Goal: Find contact information: Find contact information

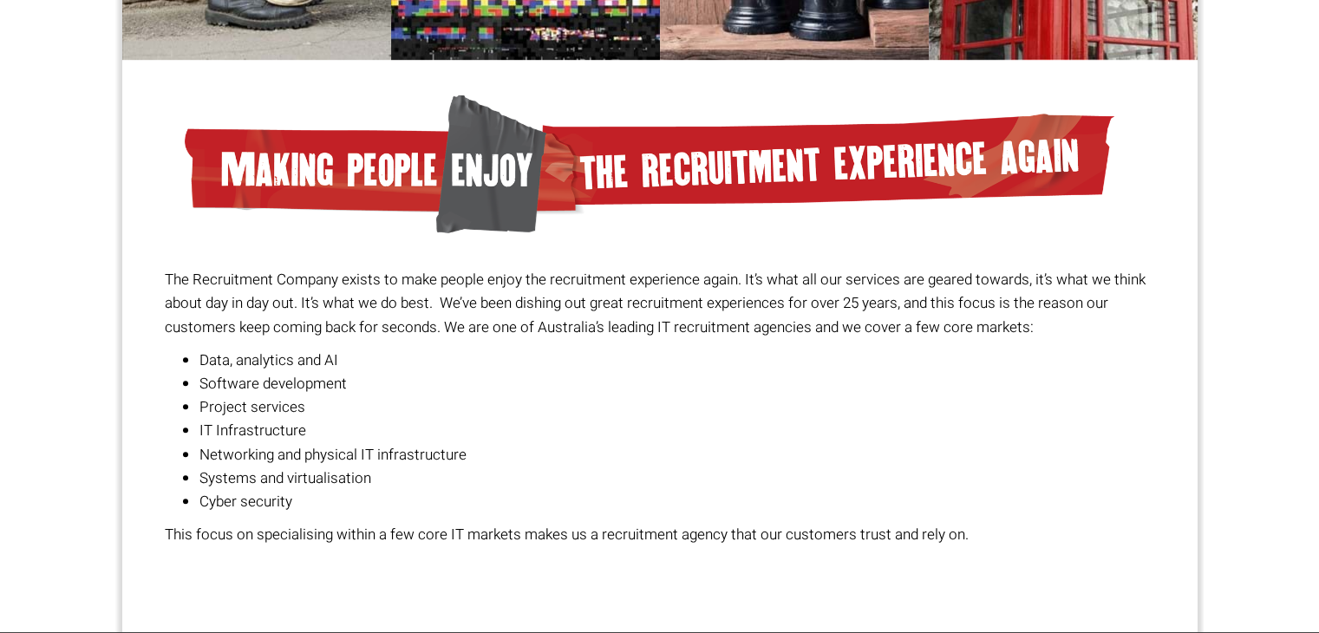
scroll to position [1172, 0]
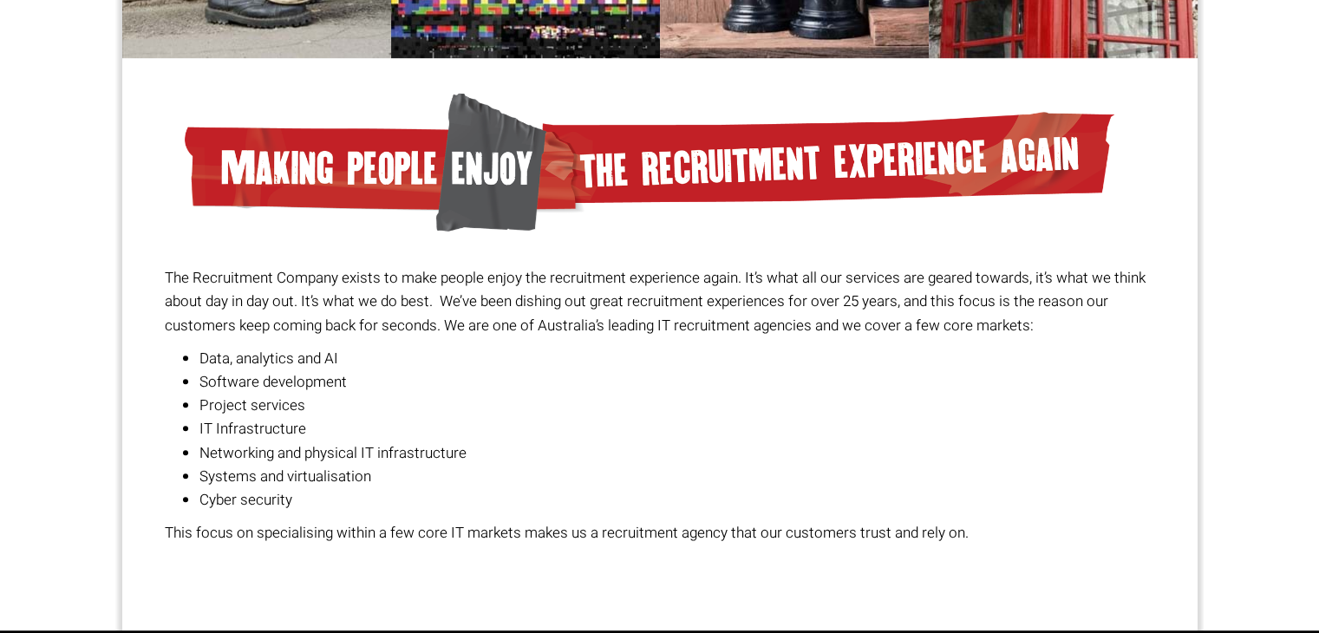
click at [224, 425] on li "IT Infrastructure" at bounding box center [676, 428] width 955 height 23
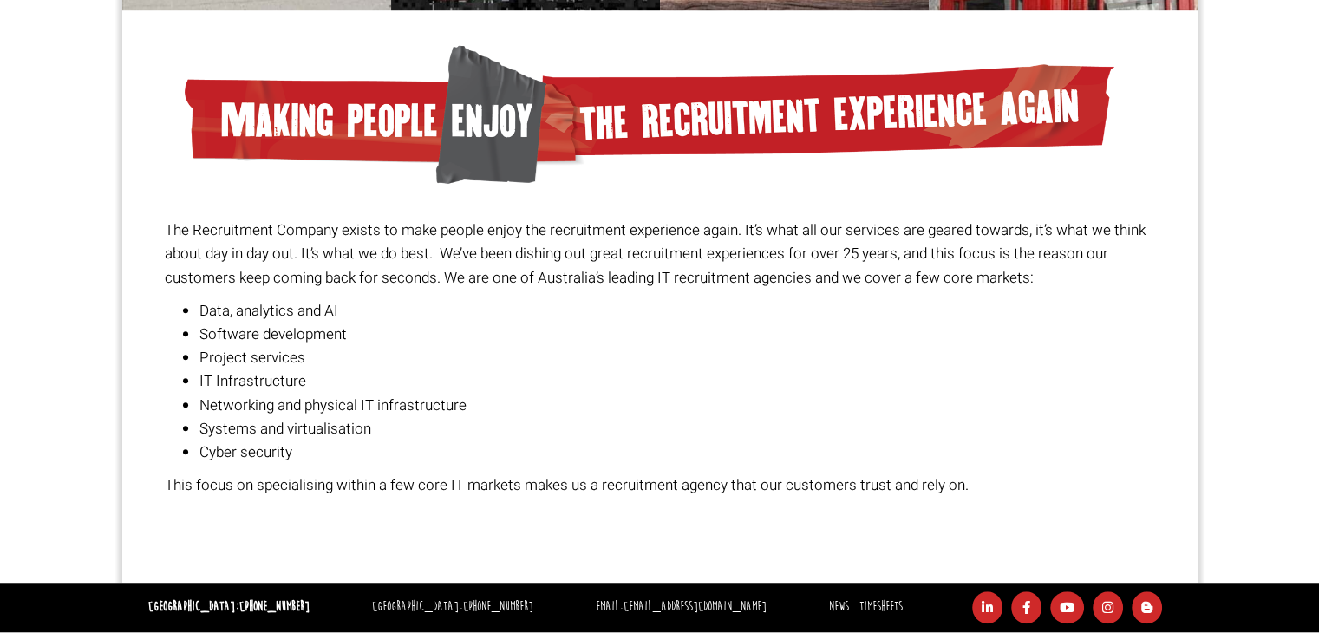
scroll to position [1221, 0]
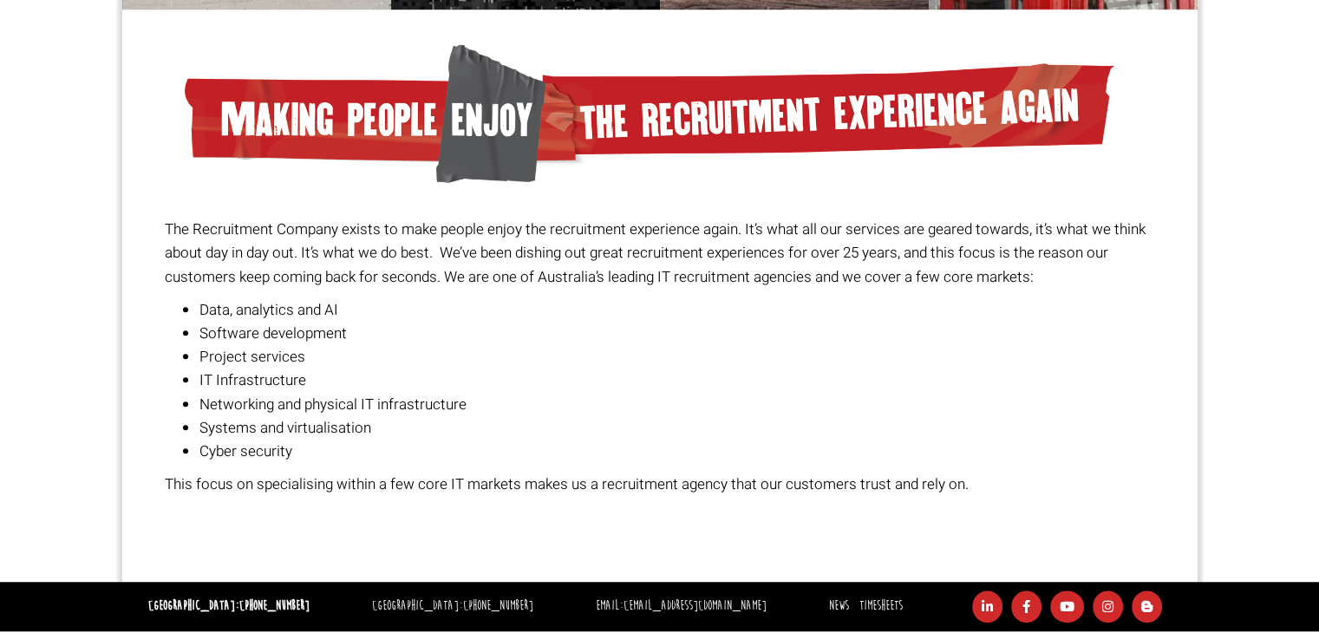
click at [253, 379] on li "IT Infrastructure" at bounding box center [676, 379] width 955 height 23
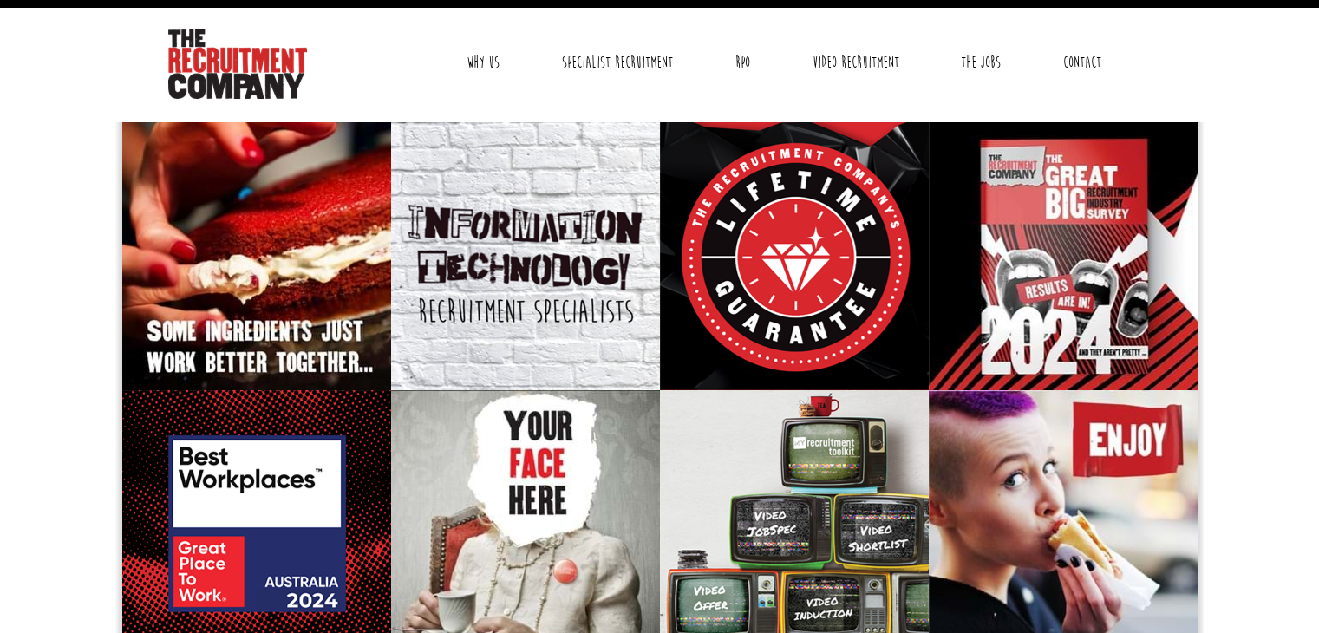
scroll to position [0, 0]
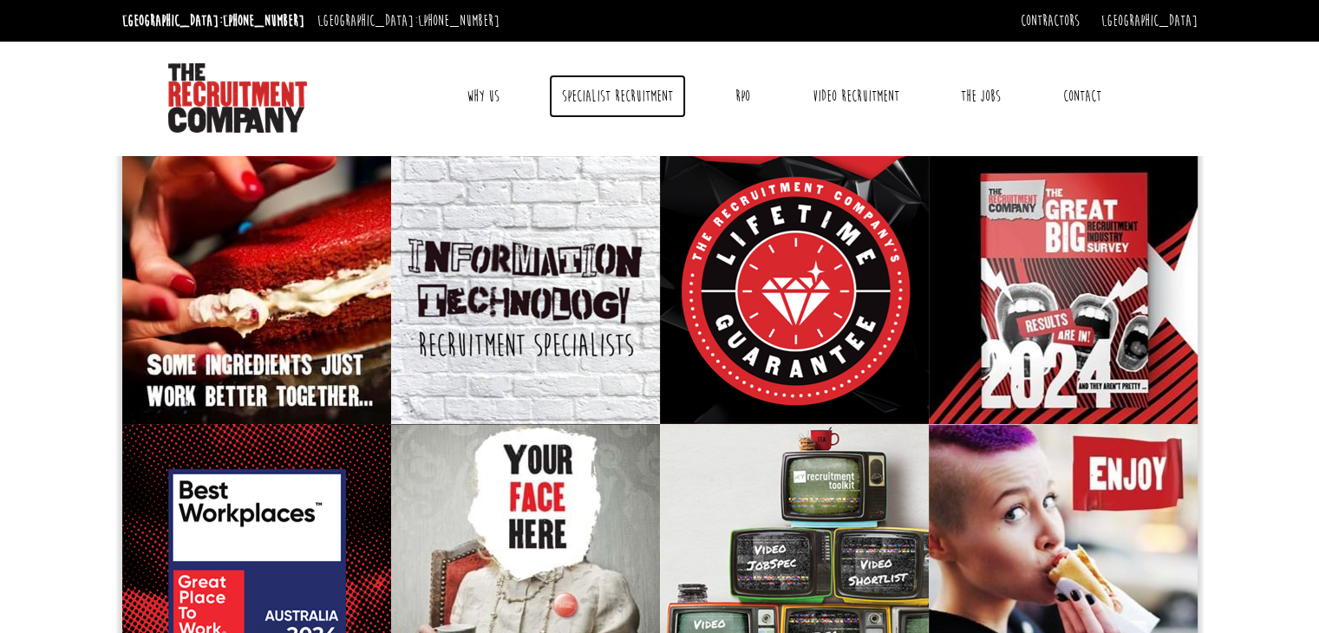
click at [586, 94] on link "Specialist Recruitment" at bounding box center [617, 96] width 137 height 43
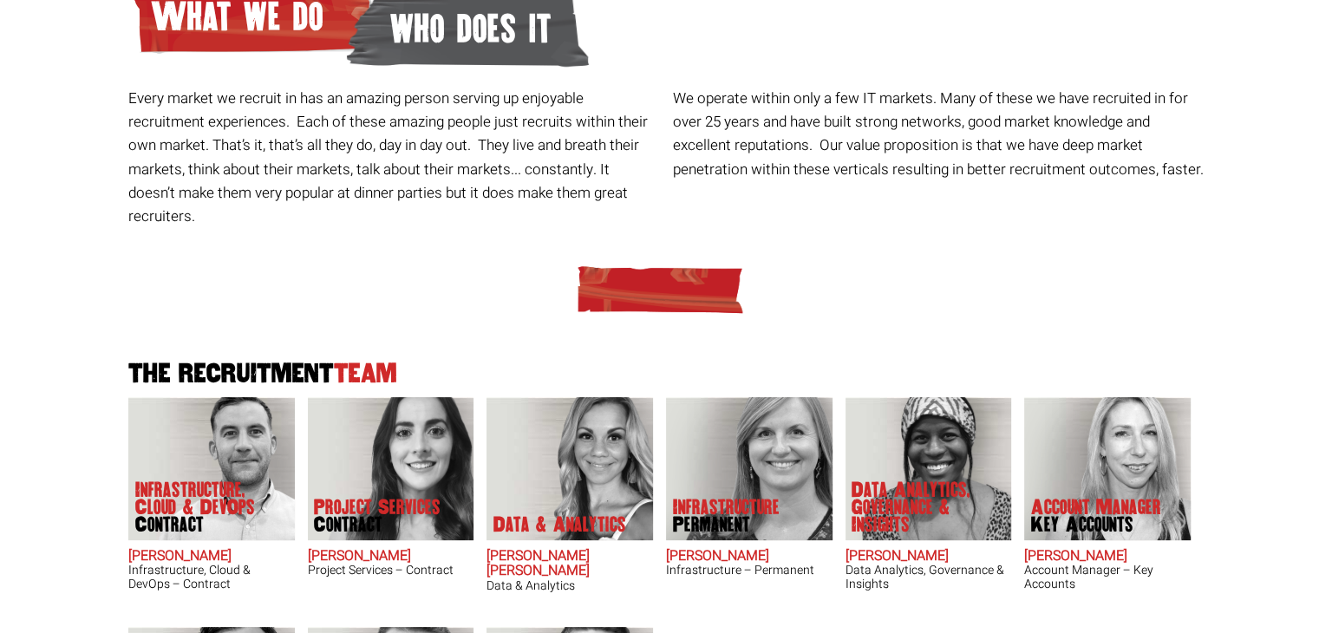
scroll to position [215, 0]
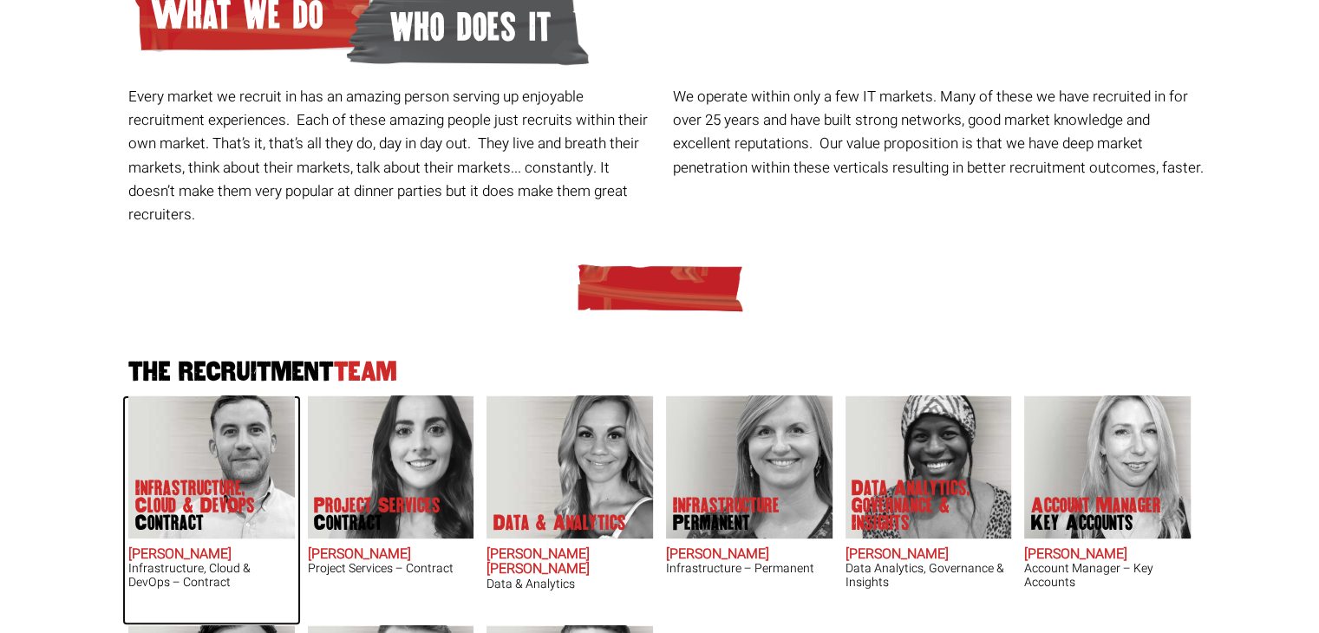
click at [179, 479] on p "Infrastructure, Cloud & DevOps Contract" at bounding box center [204, 505] width 139 height 52
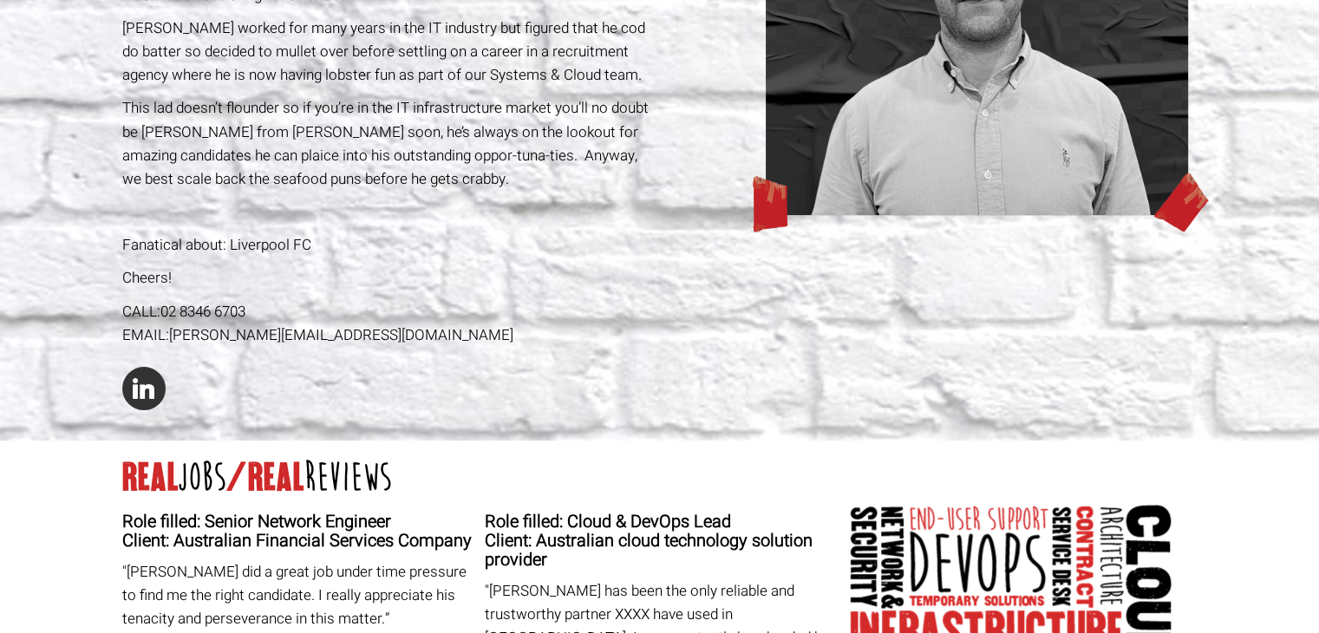
scroll to position [359, 0]
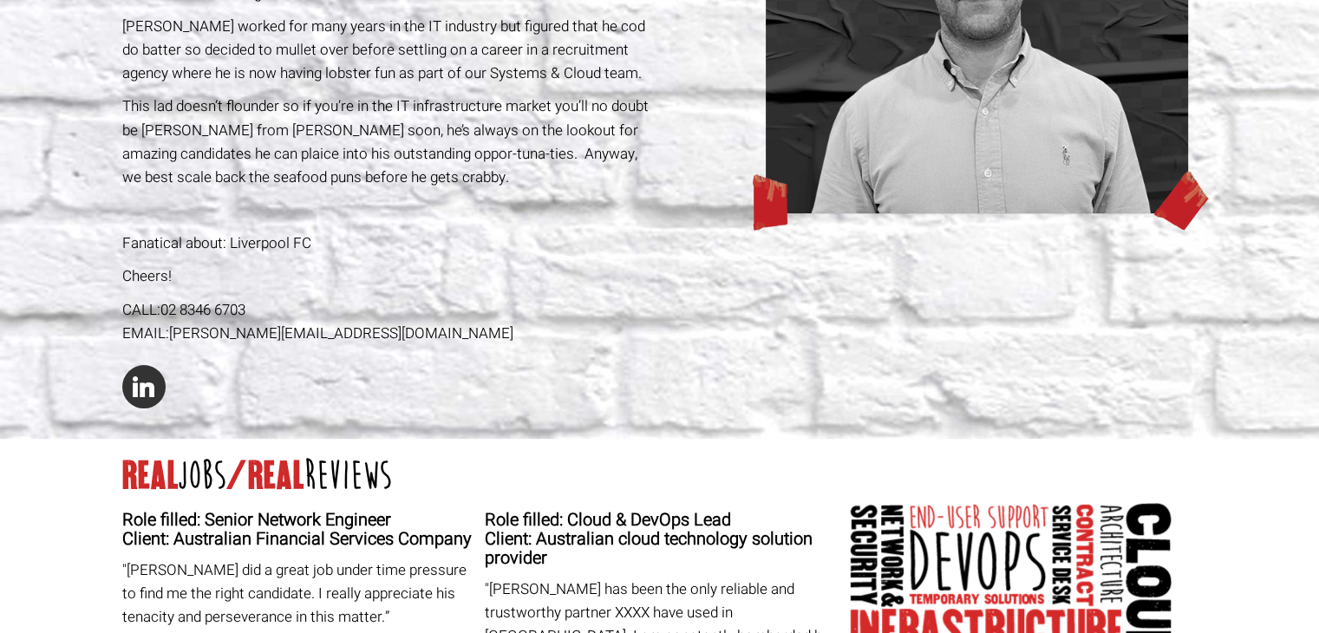
click at [166, 335] on div "EMAIL: [PERSON_NAME][EMAIL_ADDRESS][DOMAIN_NAME]" at bounding box center [387, 333] width 531 height 23
drag, startPoint x: 166, startPoint y: 335, endPoint x: 435, endPoint y: 323, distance: 269.0
click at [435, 323] on div "EMAIL: [PERSON_NAME][EMAIL_ADDRESS][DOMAIN_NAME]" at bounding box center [387, 333] width 531 height 23
copy div "[PERSON_NAME][EMAIL_ADDRESS][DOMAIN_NAME]"
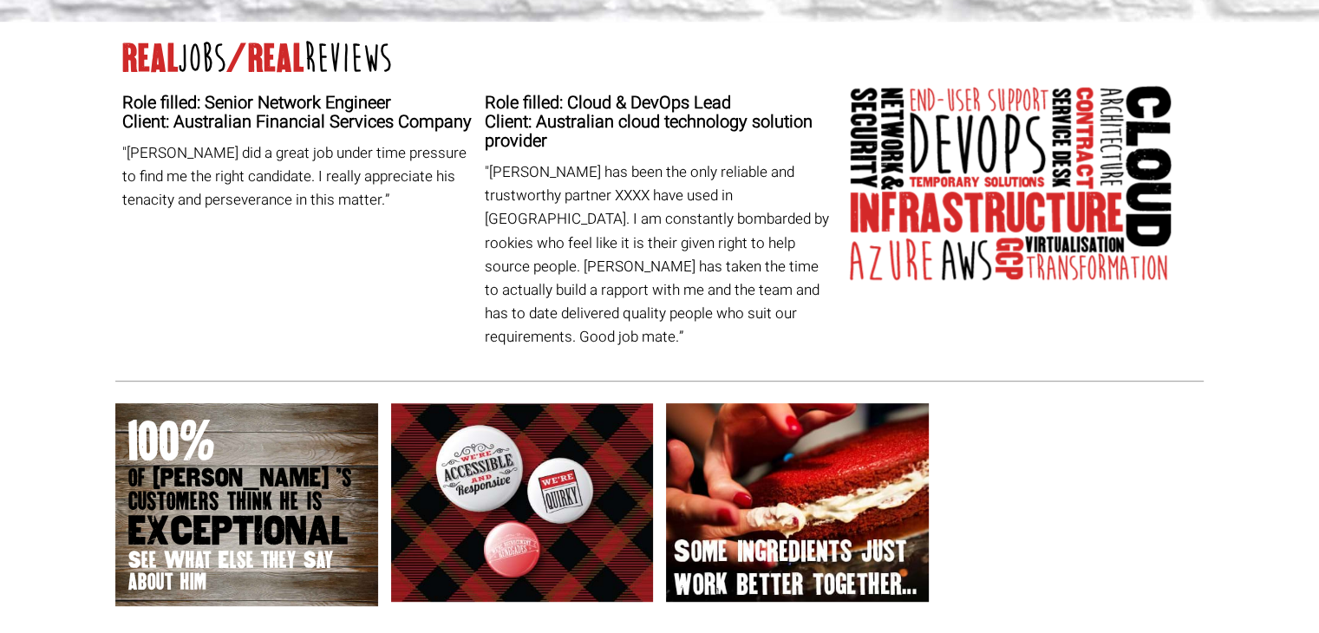
scroll to position [883, 0]
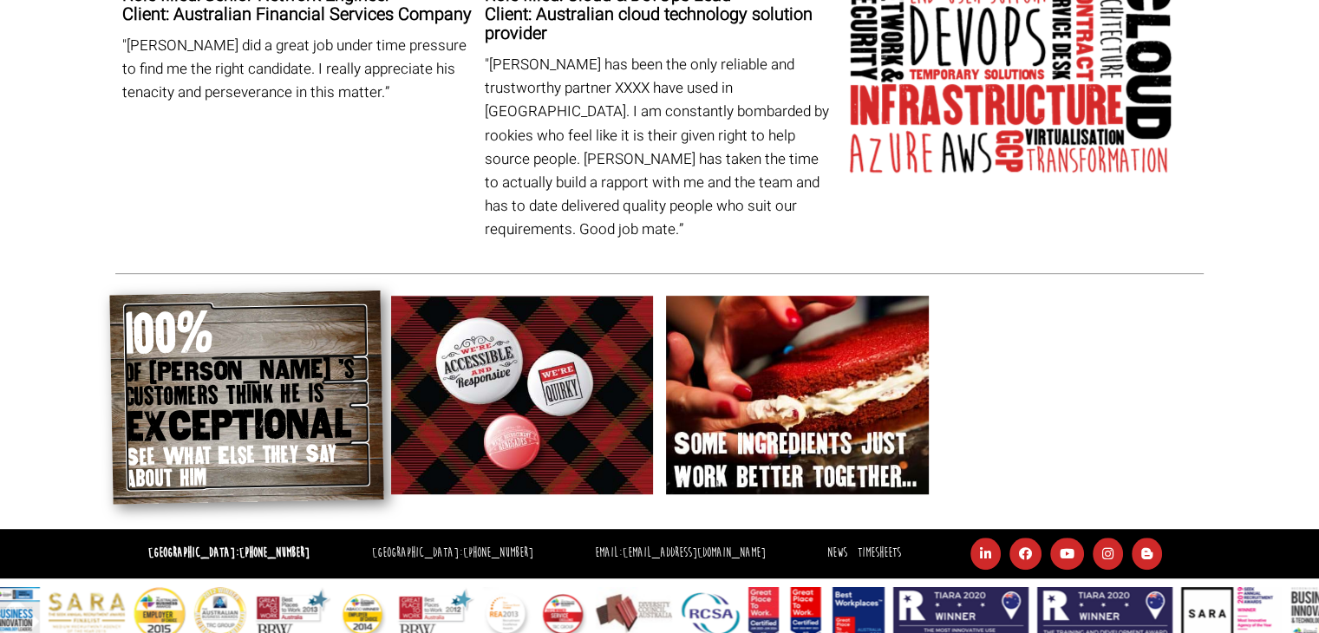
click at [270, 441] on span "See What Else they Say about him" at bounding box center [248, 465] width 244 height 49
